Goal: Use online tool/utility: Utilize a website feature to perform a specific function

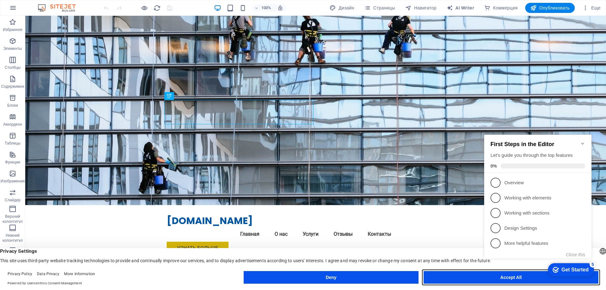
drag, startPoint x: 479, startPoint y: 276, endPoint x: 456, endPoint y: 260, distance: 28.1
click at [479, 276] on button "Accept All" at bounding box center [511, 277] width 175 height 13
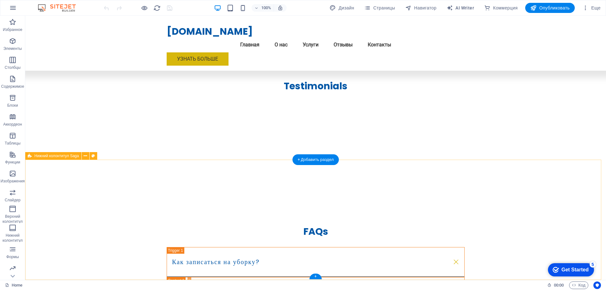
scroll to position [1157, 0]
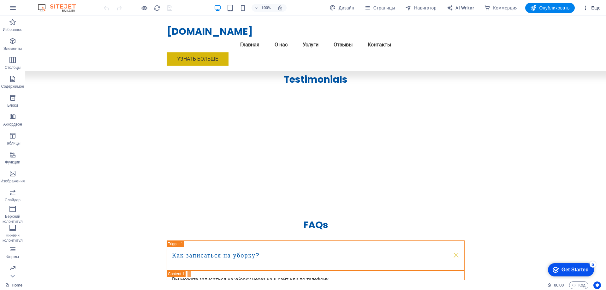
click at [588, 8] on icon "button" at bounding box center [586, 8] width 6 height 6
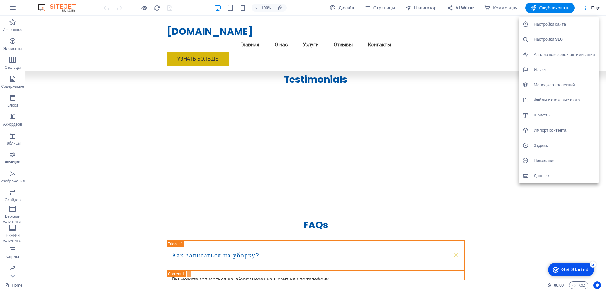
click at [457, 11] on div at bounding box center [303, 145] width 606 height 290
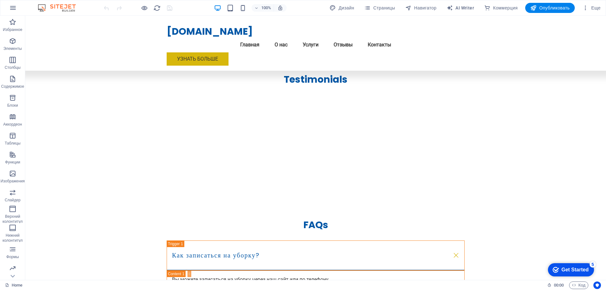
click at [459, 8] on span "AI Writer" at bounding box center [460, 8] width 27 height 6
select select "English"
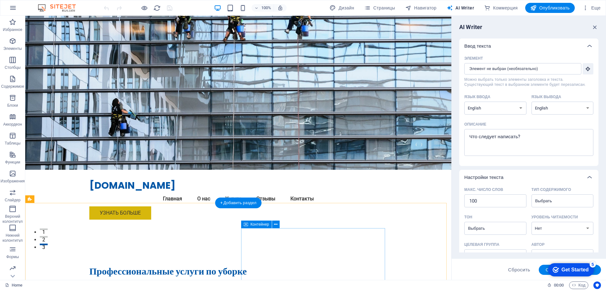
scroll to position [126, 0]
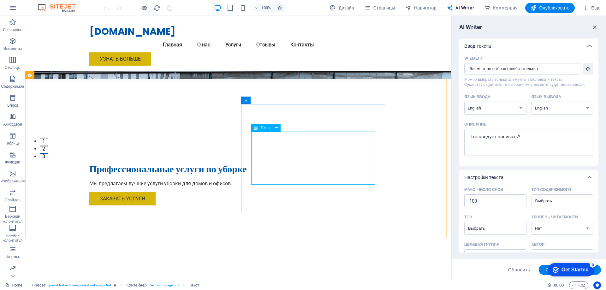
click at [255, 129] on icon at bounding box center [256, 128] width 4 height 8
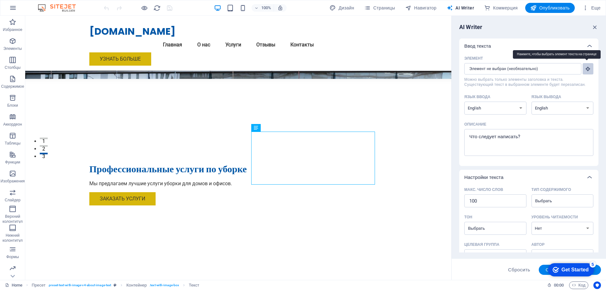
click at [585, 68] on icon "button" at bounding box center [588, 69] width 6 height 6
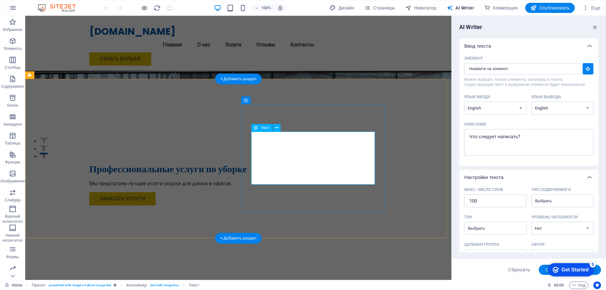
type input "#ed-897685434"
type textarea "x"
type input "36"
type textarea "x"
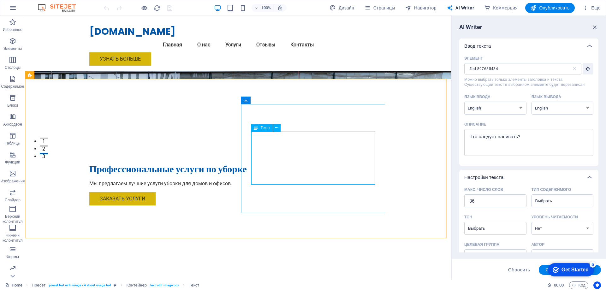
click at [259, 126] on div "Текст" at bounding box center [261, 128] width 21 height 8
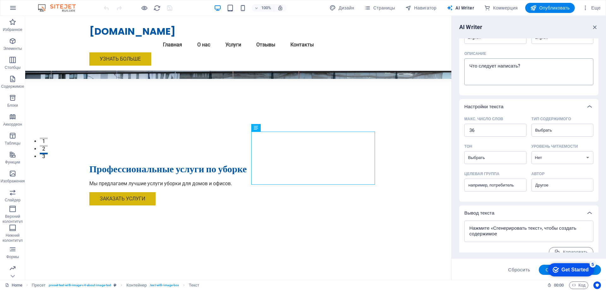
scroll to position [81, 0]
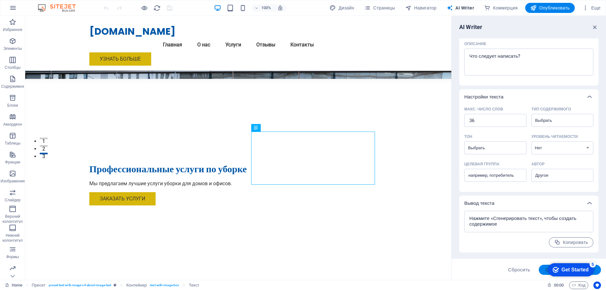
click at [542, 272] on button "Сгенерировать текст" at bounding box center [570, 270] width 62 height 10
type textarea "x"
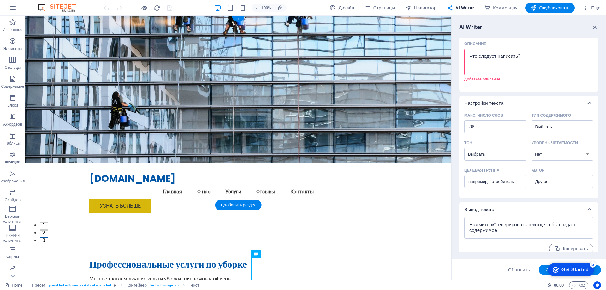
scroll to position [0, 0]
